Goal: Information Seeking & Learning: Learn about a topic

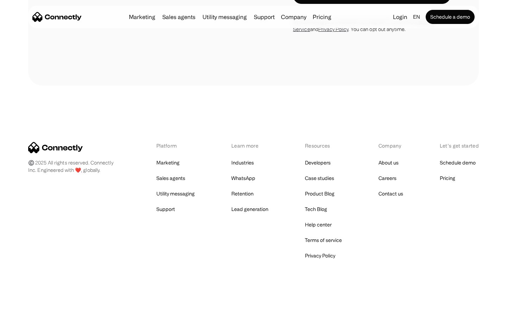
scroll to position [2288, 0]
